Goal: Task Accomplishment & Management: Manage account settings

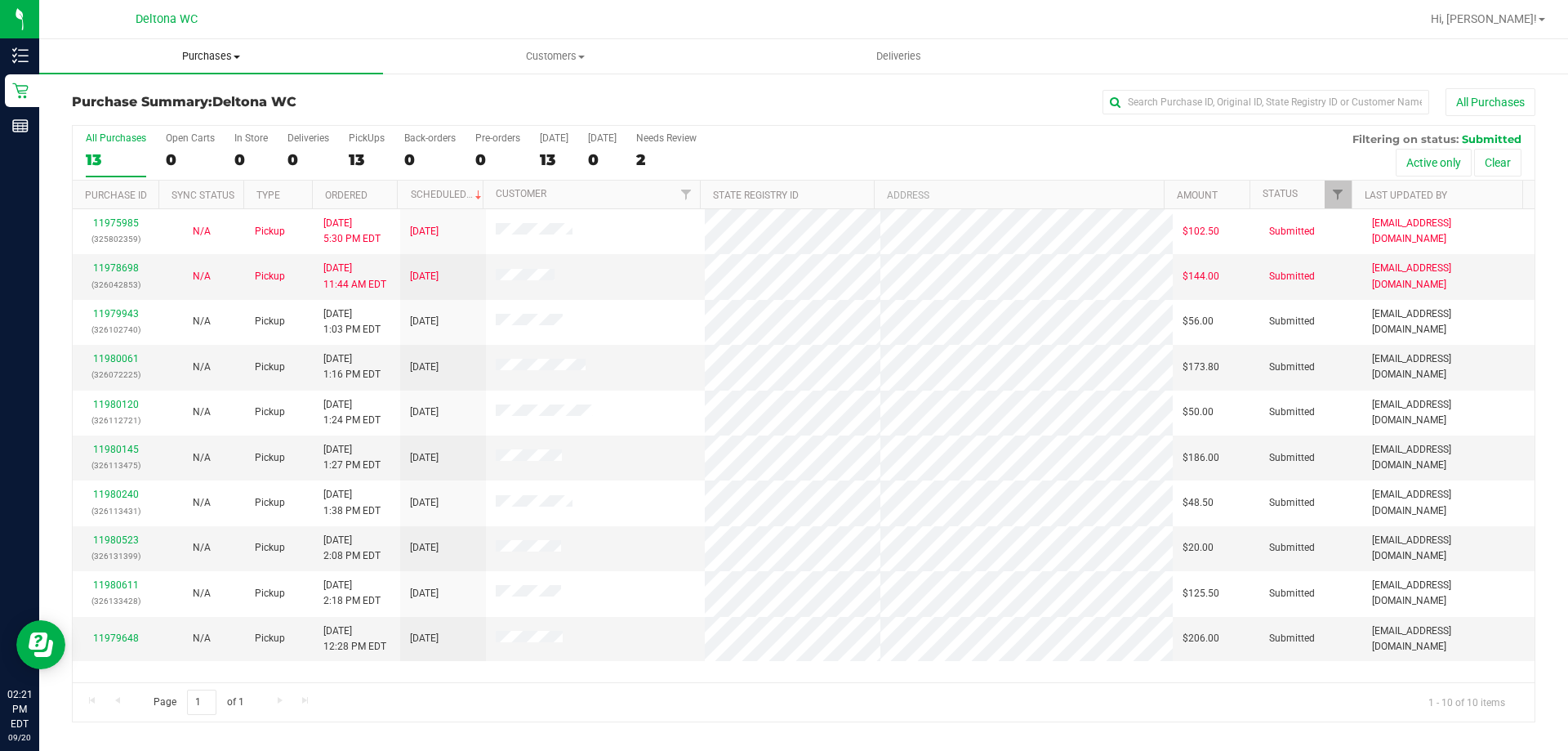
click at [225, 65] on uib-tab-heading "Purchases Summary of purchases Fulfillment All purchases" at bounding box center [211, 56] width 344 height 34
click at [189, 118] on li "Fulfillment" at bounding box center [211, 118] width 344 height 20
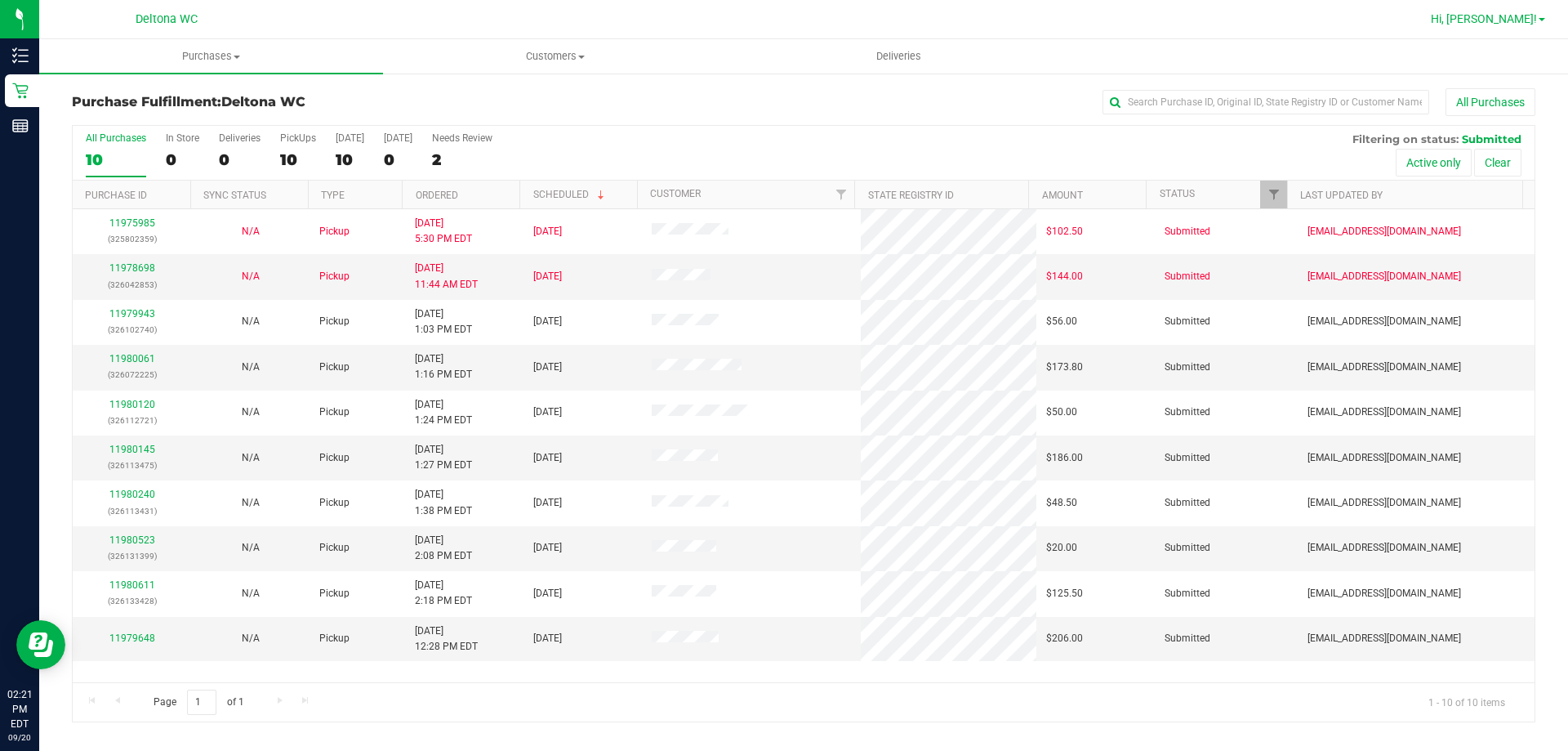
click at [1544, 27] on link "Hi, [PERSON_NAME]!" at bounding box center [1488, 19] width 127 height 17
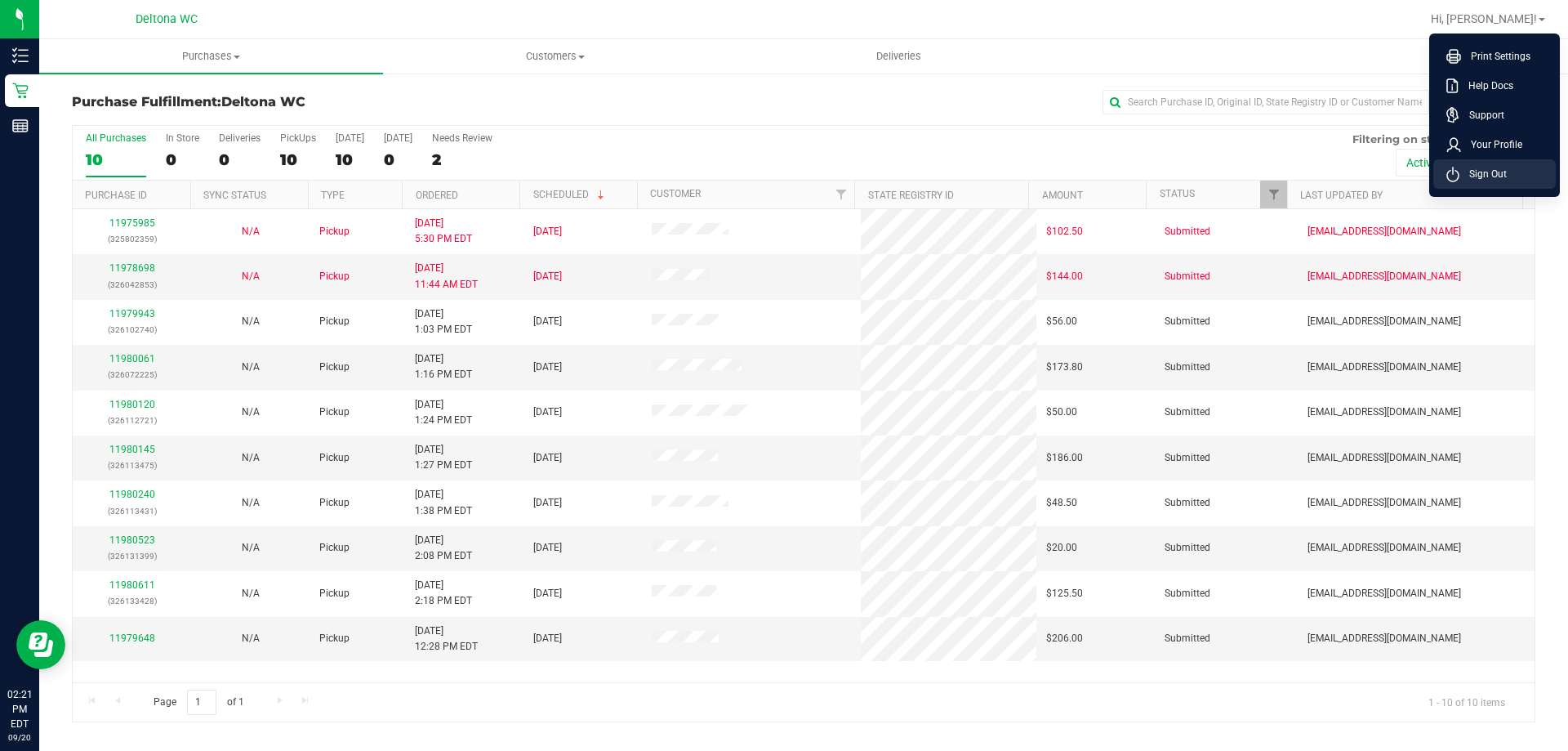
click at [1481, 172] on span "Sign Out" at bounding box center [1483, 174] width 47 height 16
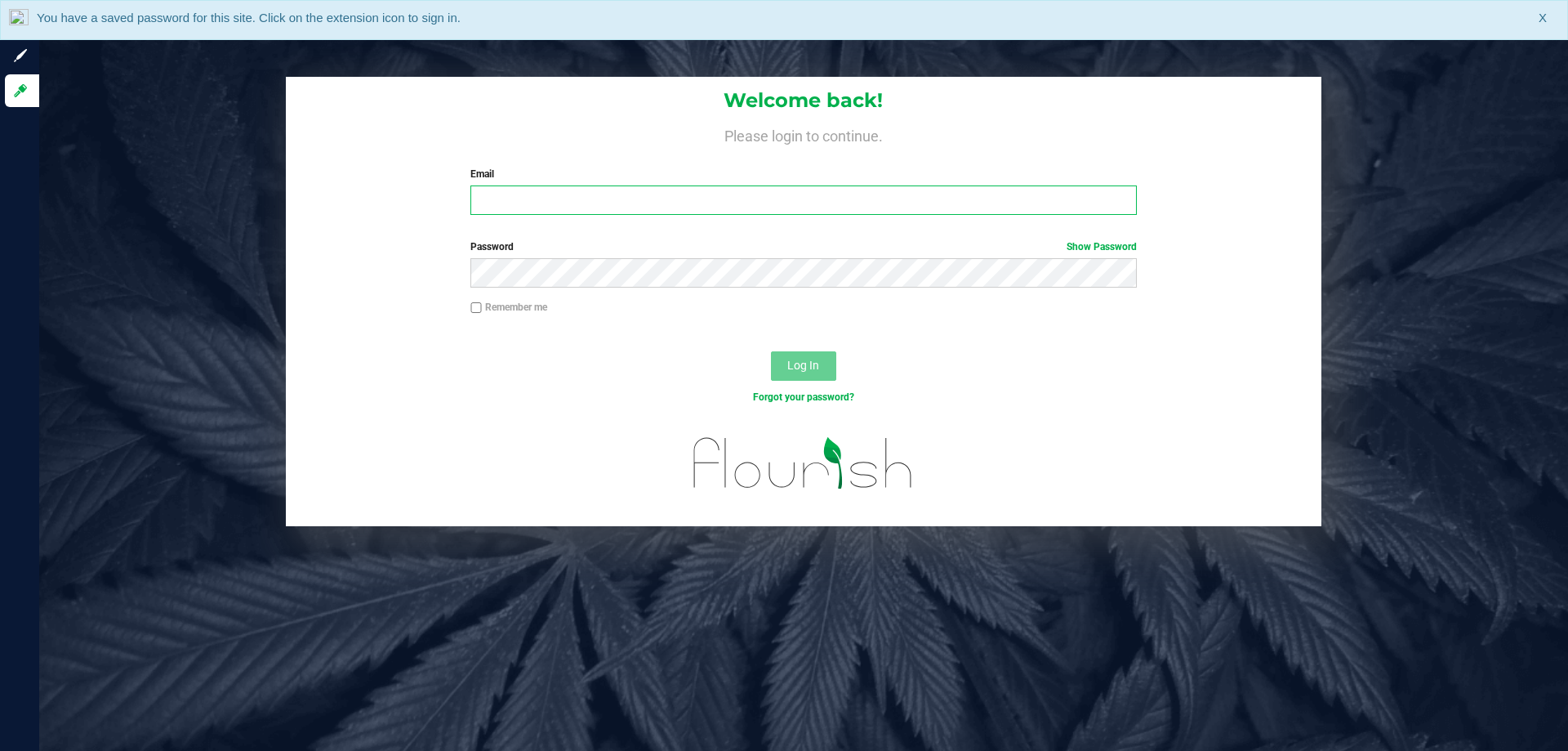
click at [896, 194] on input "Email" at bounding box center [803, 200] width 666 height 29
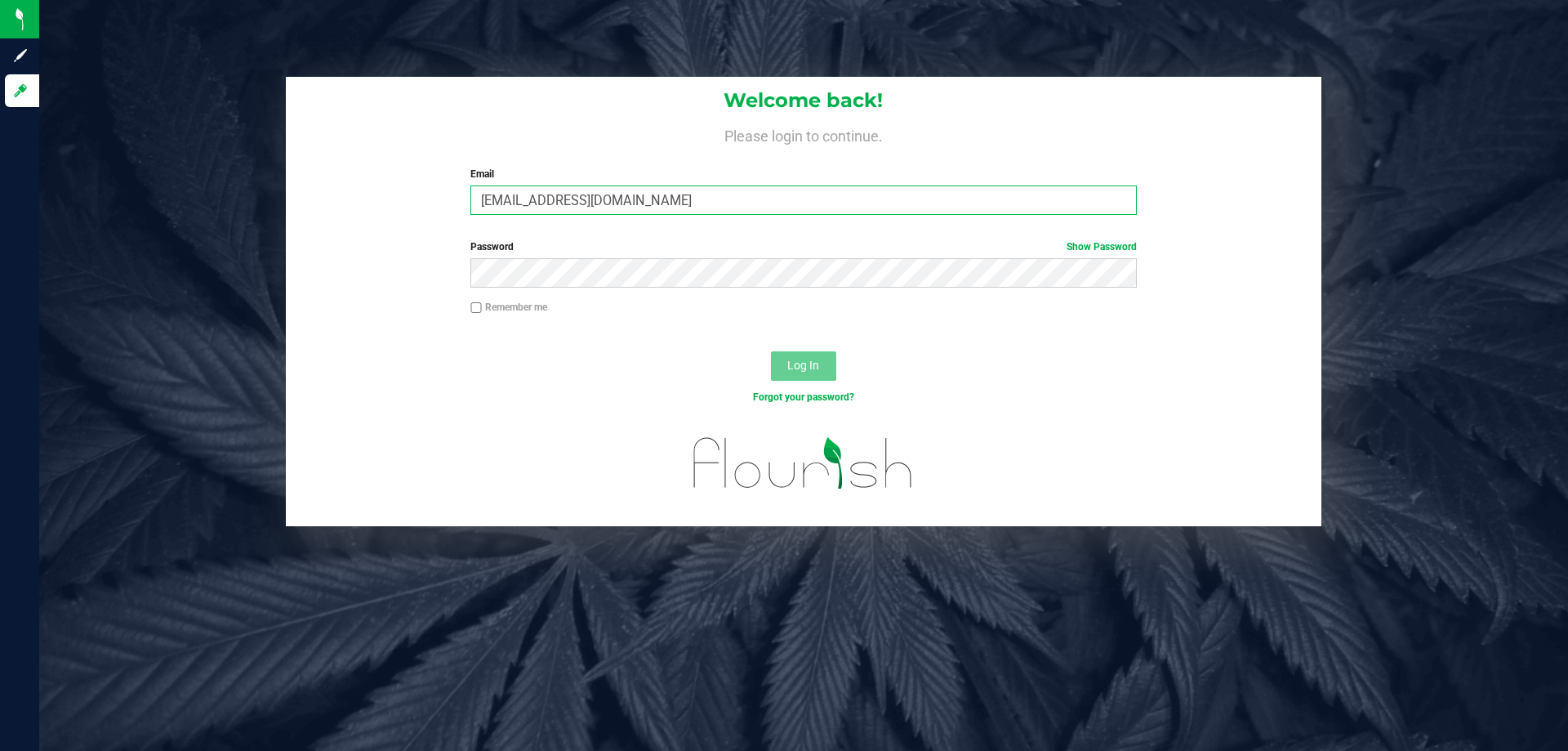
type input "[EMAIL_ADDRESS][DOMAIN_NAME]"
click at [771, 351] on button "Log In" at bounding box center [804, 366] width 65 height 29
